Goal: Information Seeking & Learning: Learn about a topic

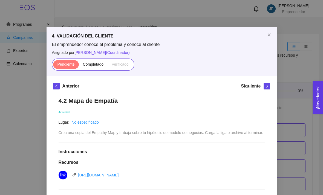
scroll to position [891, 0]
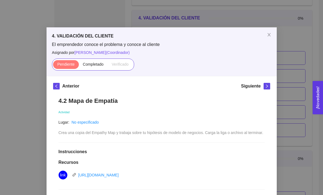
click at [304, 68] on div "4. VALIDACIÓN DEL CLIENTE El emprendedor conoce el problema y conoce al cliente…" at bounding box center [161, 97] width 323 height 195
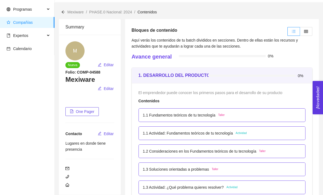
scroll to position [0, 0]
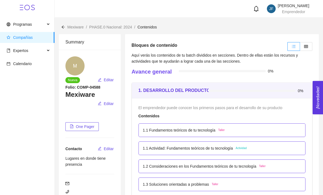
click at [41, 41] on span "Compañías" at bounding box center [28, 37] width 43 height 11
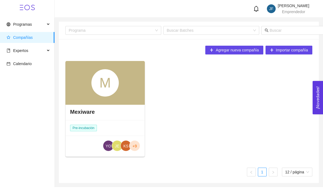
click at [126, 116] on div "Mexiware" at bounding box center [105, 112] width 79 height 16
click at [123, 116] on div "Mexiware" at bounding box center [105, 112] width 79 height 16
click at [105, 110] on div "Mexiware" at bounding box center [105, 112] width 79 height 16
click at [127, 114] on div "Mexiware" at bounding box center [105, 112] width 79 height 16
click at [134, 124] on div "Mexiware Pre-incubación YO JE KS +9" at bounding box center [105, 131] width 79 height 54
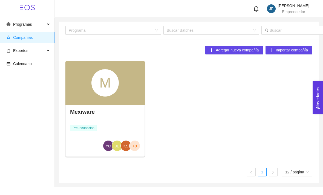
click at [122, 125] on div "Mexiware Pre-incubación YO JE KS +9" at bounding box center [105, 131] width 79 height 54
click at [120, 147] on span "KS" at bounding box center [125, 145] width 11 height 11
click at [125, 99] on div "M" at bounding box center [104, 83] width 79 height 44
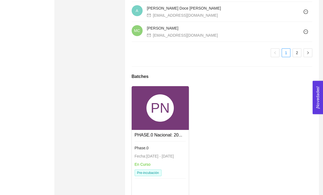
scroll to position [544, 0]
click at [173, 100] on div "PN" at bounding box center [159, 108] width 27 height 27
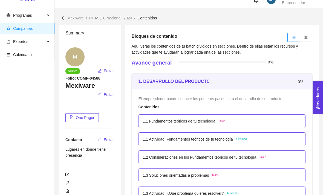
scroll to position [9, 0]
click at [205, 121] on p "1.1 Fundamentos teóricos de tu tecnología" at bounding box center [179, 121] width 72 height 6
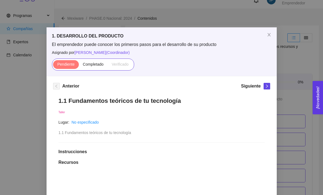
click at [281, 181] on div "1. DESARROLLO DEL PRODUCTO El emprendedor puede conocer los primeros pasos para…" at bounding box center [161, 97] width 323 height 195
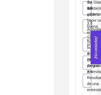
scroll to position [2022, 0]
